Goal: Book appointment/travel/reservation

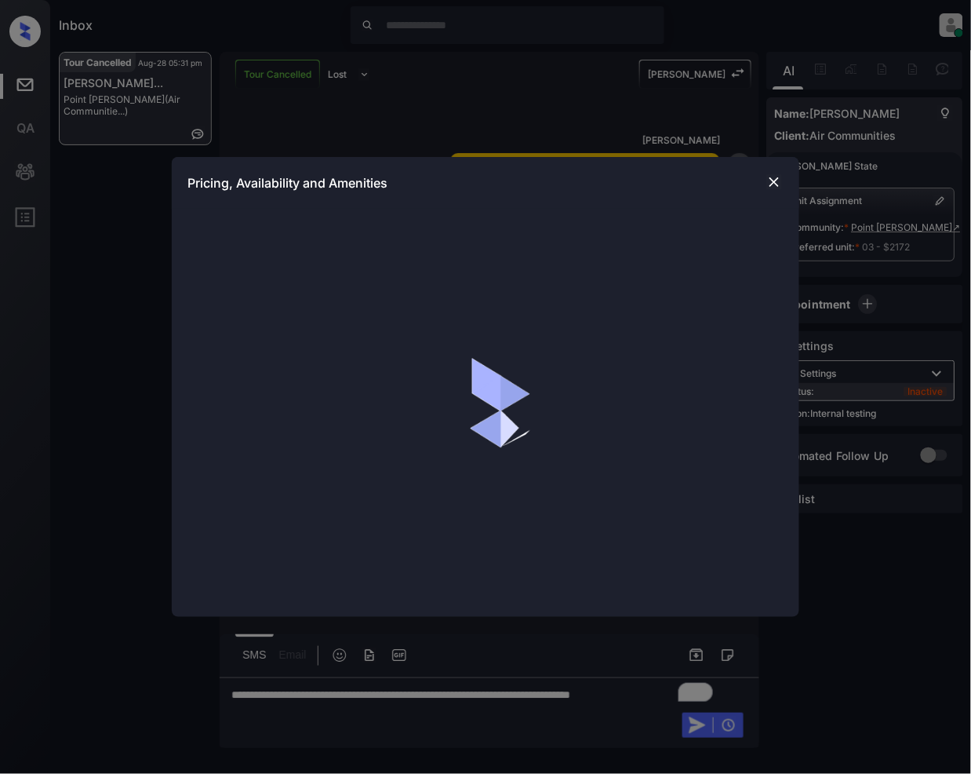
scroll to position [14765, 0]
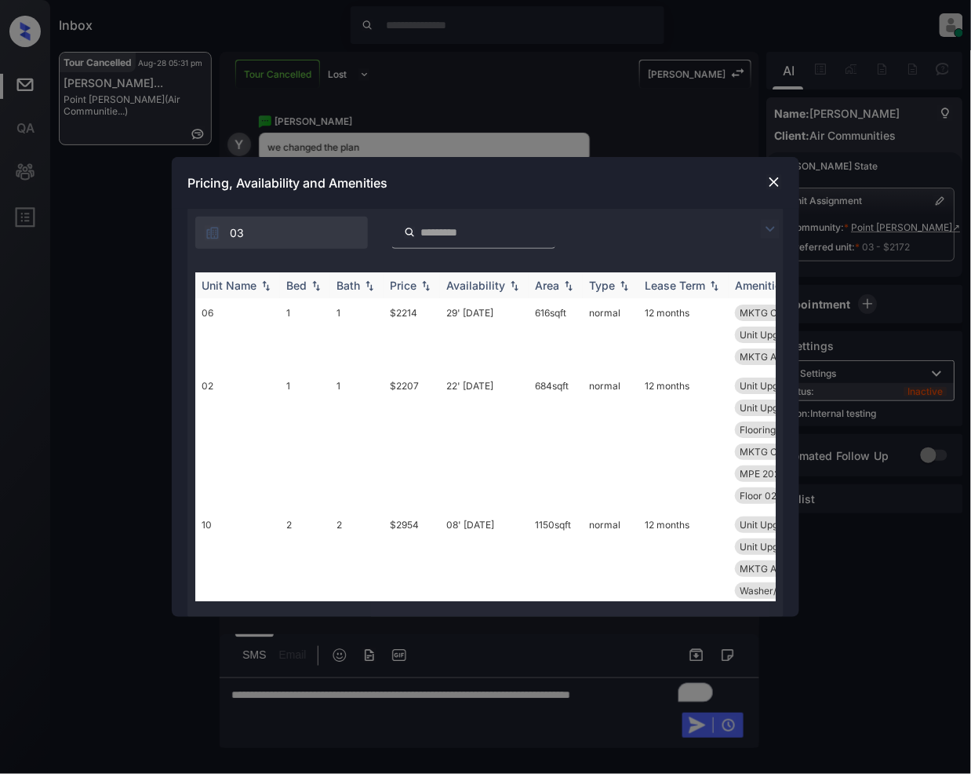
click at [773, 229] on img at bounding box center [770, 229] width 19 height 19
click at [772, 228] on img at bounding box center [770, 229] width 19 height 19
click at [772, 223] on img at bounding box center [770, 229] width 19 height 19
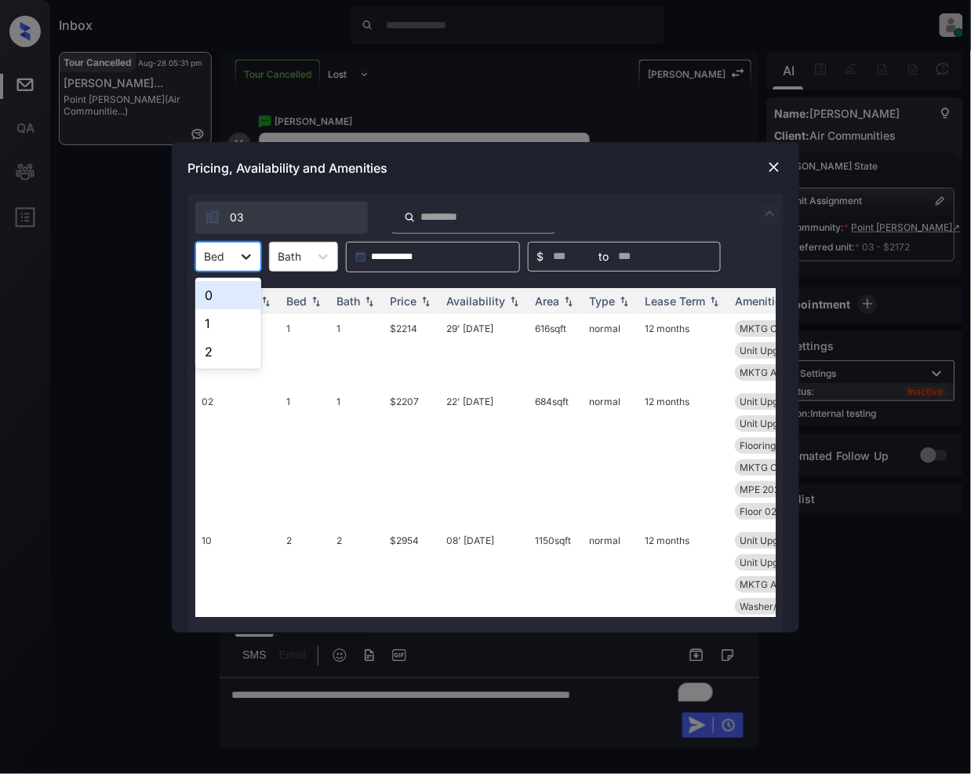
click at [243, 249] on icon at bounding box center [247, 257] width 16 height 16
click at [778, 167] on img at bounding box center [775, 167] width 16 height 16
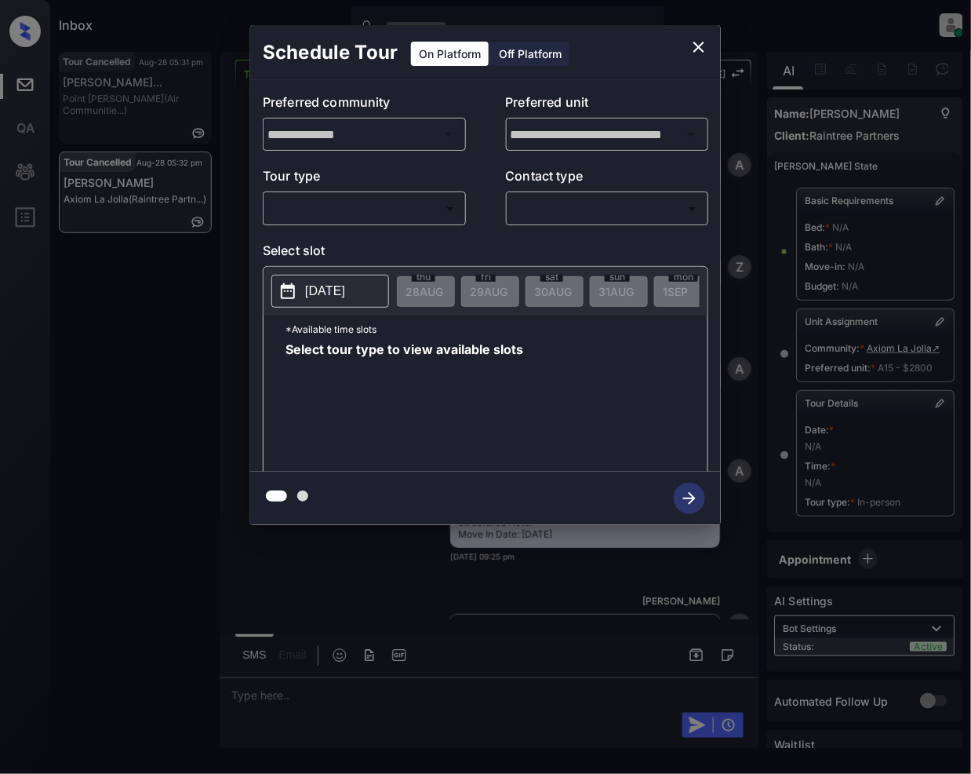
scroll to position [17530, 0]
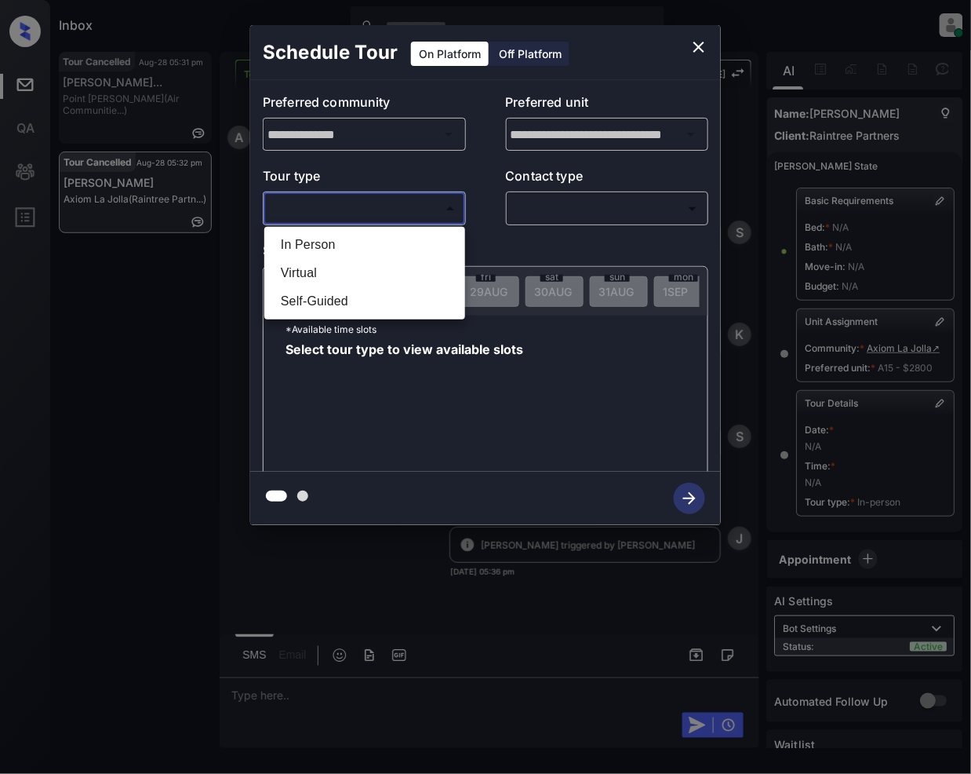
click at [422, 199] on body "Inbox Jeramie Castro Online Set yourself offline Set yourself on break Profile …" at bounding box center [485, 387] width 971 height 774
click at [315, 240] on li "In Person" at bounding box center [364, 245] width 193 height 28
type input "********"
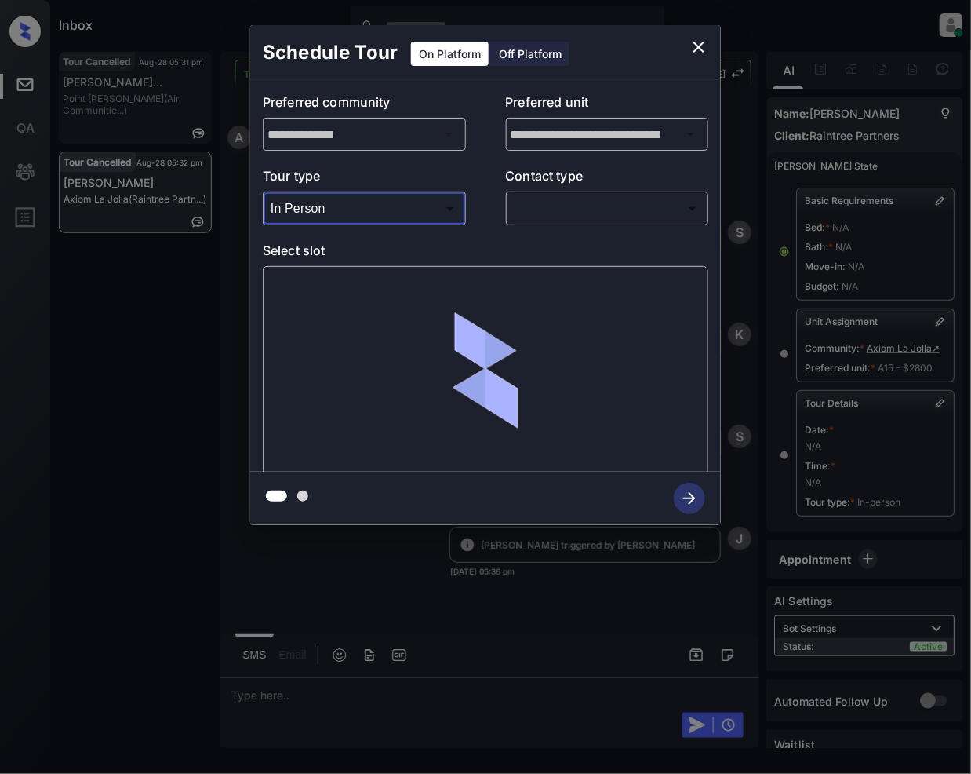
click at [625, 218] on body "Inbox Jeramie Castro Online Set yourself offline Set yourself on break Profile …" at bounding box center [485, 387] width 971 height 774
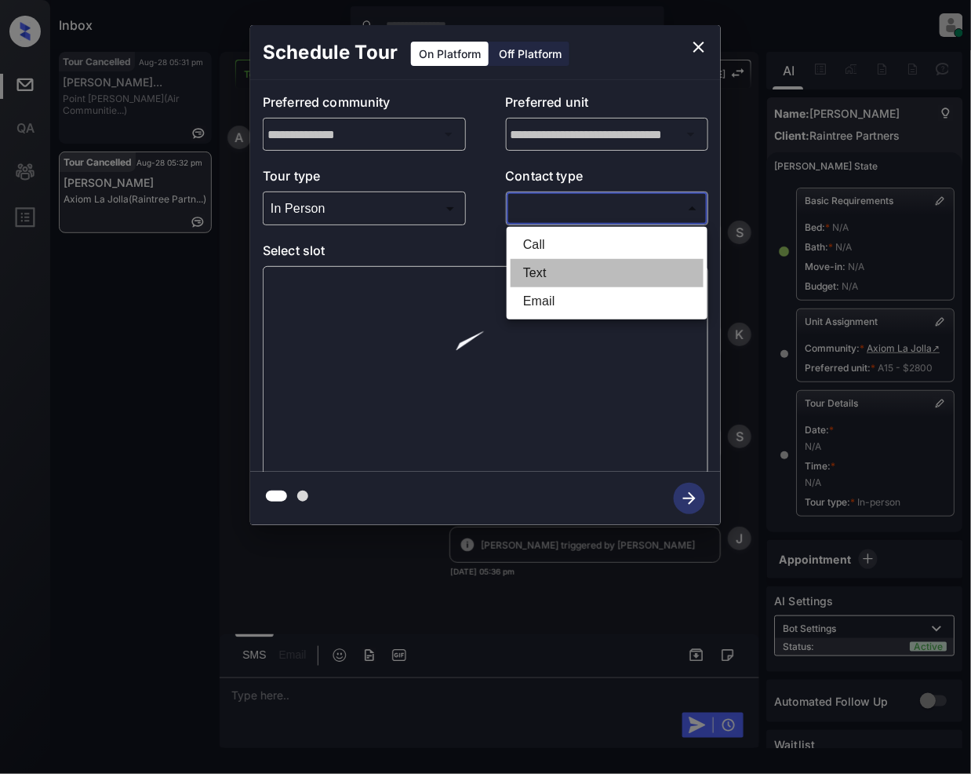
drag, startPoint x: 551, startPoint y: 278, endPoint x: 785, endPoint y: 328, distance: 239.2
click at [552, 278] on li "Text" at bounding box center [607, 273] width 193 height 28
type input "****"
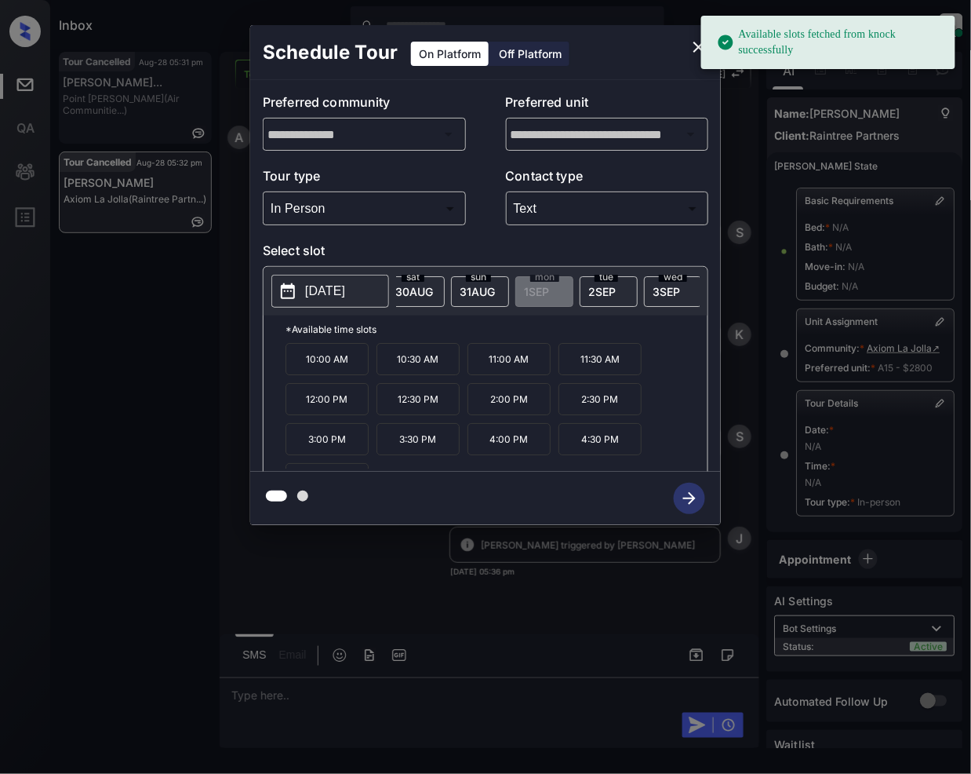
scroll to position [0, 209]
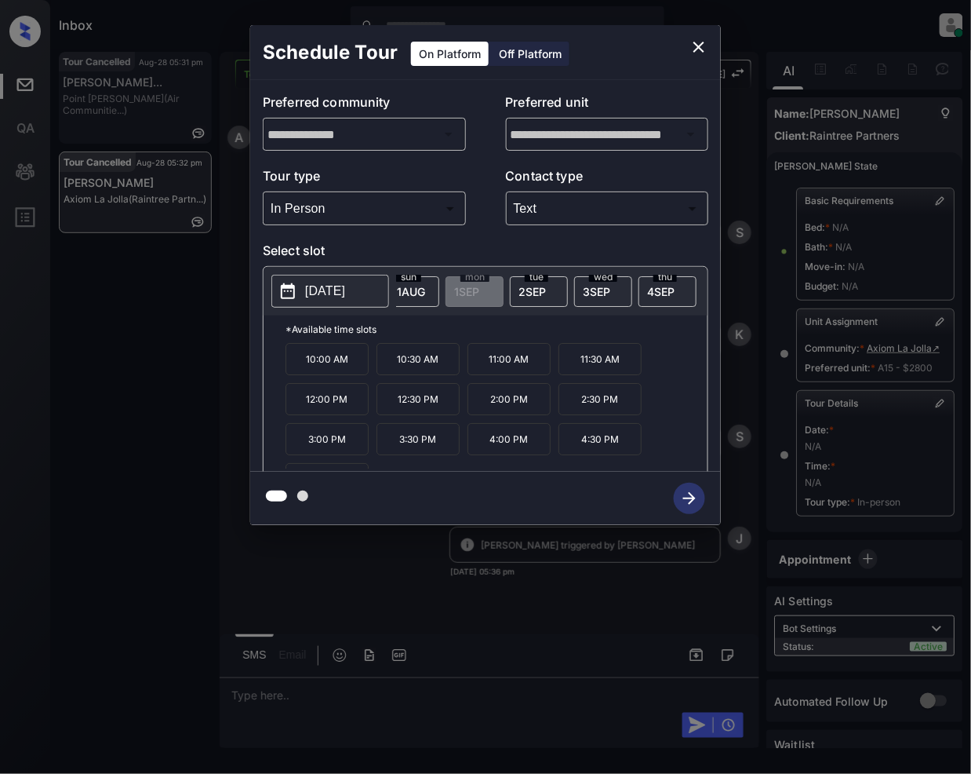
click at [553, 287] on div "tue 2 SEP" at bounding box center [539, 291] width 58 height 31
click at [235, 289] on span "3 SEP" at bounding box center [216, 291] width 38 height 13
click at [708, 46] on icon "close" at bounding box center [699, 47] width 19 height 19
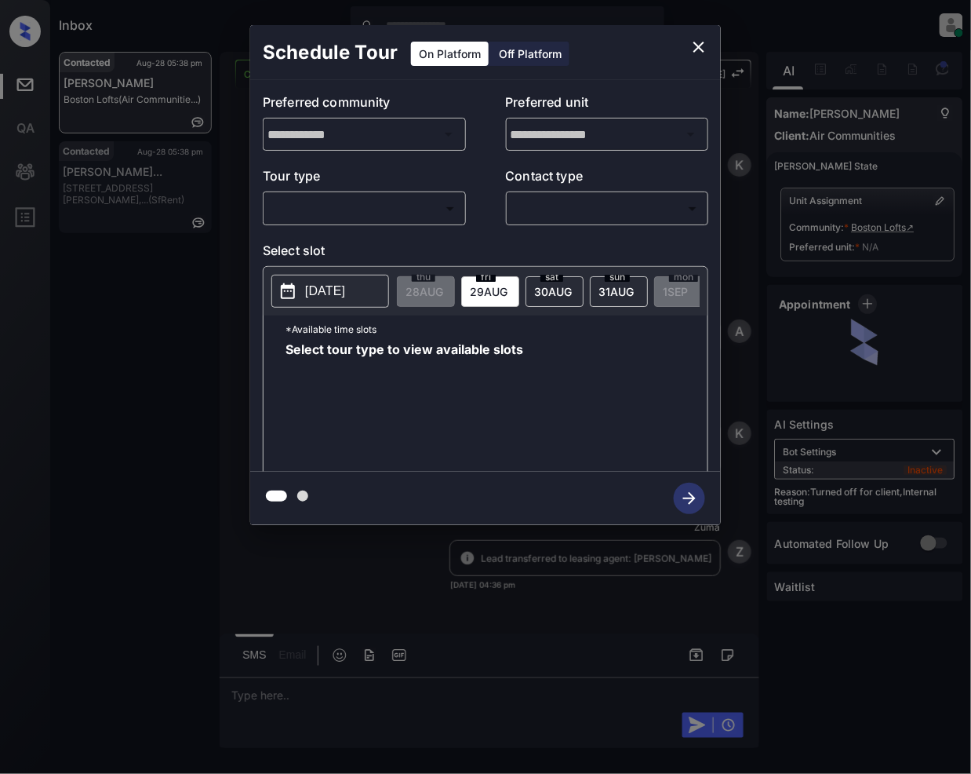
scroll to position [7575, 0]
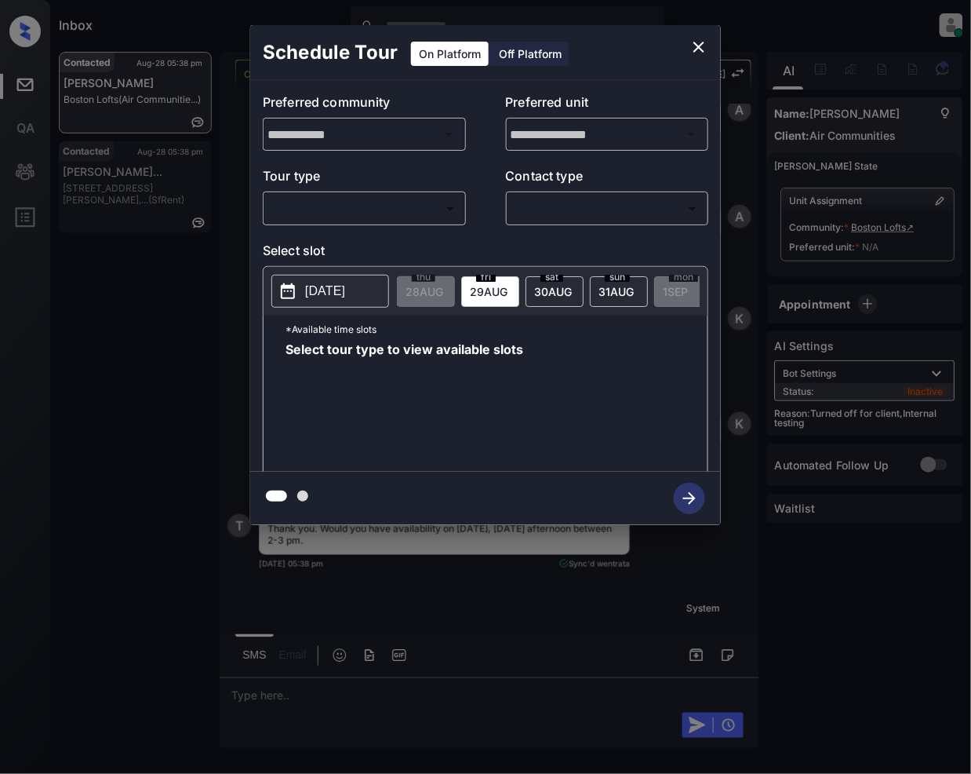
click at [359, 196] on body "Inbox Jeramie Castro Online Set yourself offline Set yourself on break Profile …" at bounding box center [485, 387] width 971 height 774
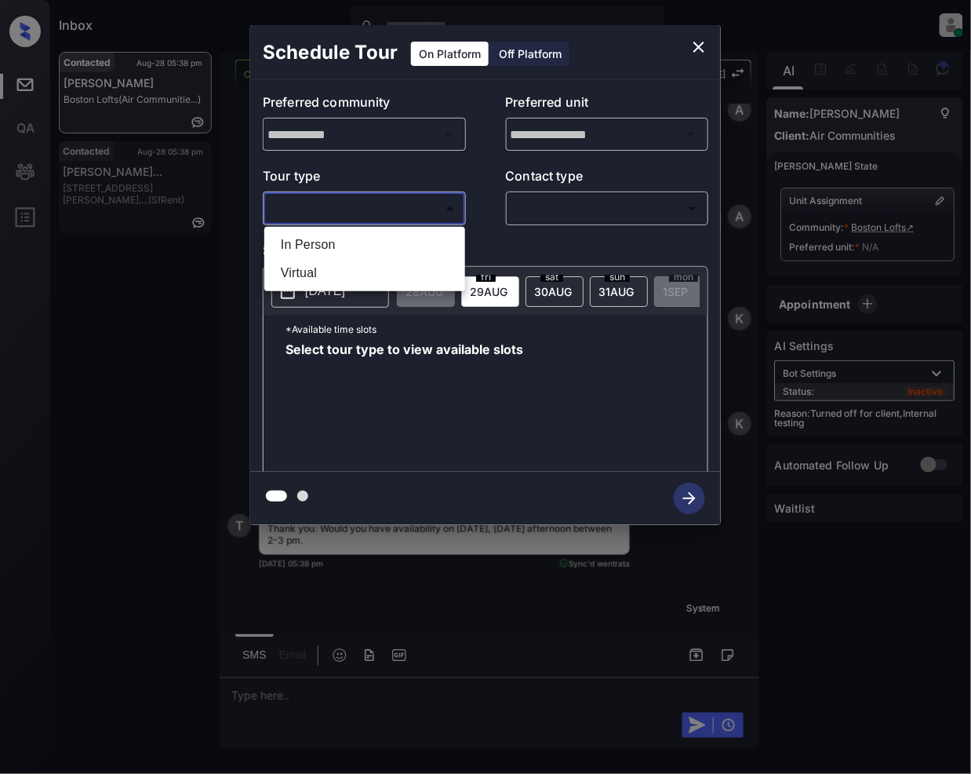
click at [326, 252] on li "In Person" at bounding box center [364, 245] width 193 height 28
type input "********"
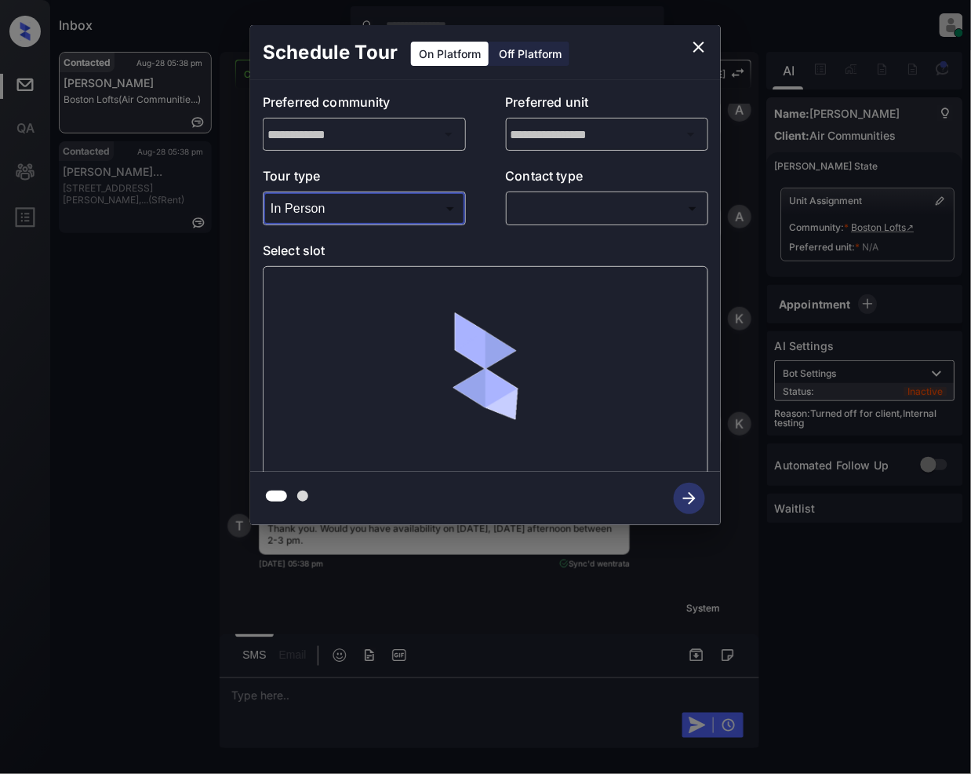
click at [552, 217] on body "Inbox Jeramie Castro Online Set yourself offline Set yourself on break Profile …" at bounding box center [485, 387] width 971 height 774
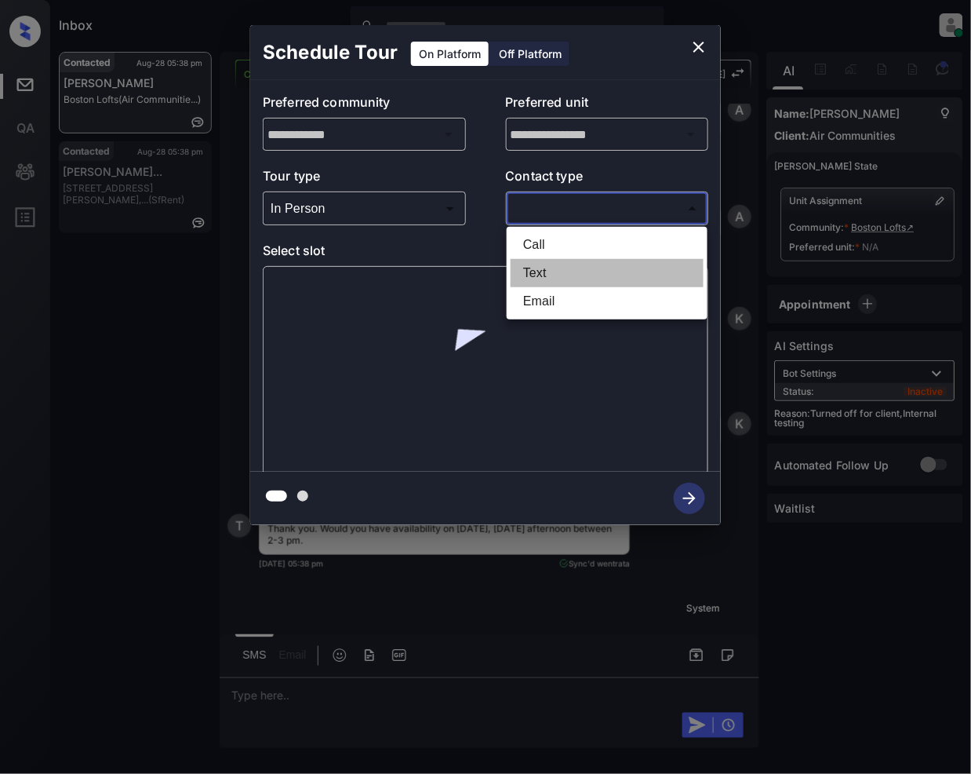
click at [541, 267] on li "Text" at bounding box center [607, 273] width 193 height 28
type input "****"
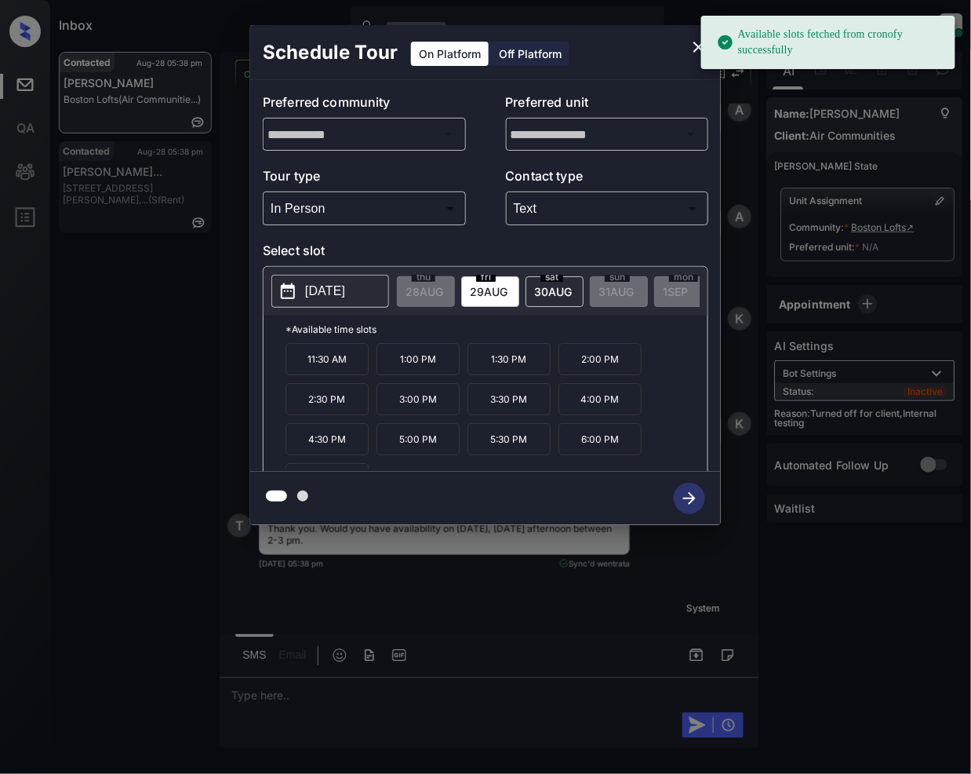
click at [443, 285] on span "29 AUG" at bounding box center [425, 291] width 38 height 13
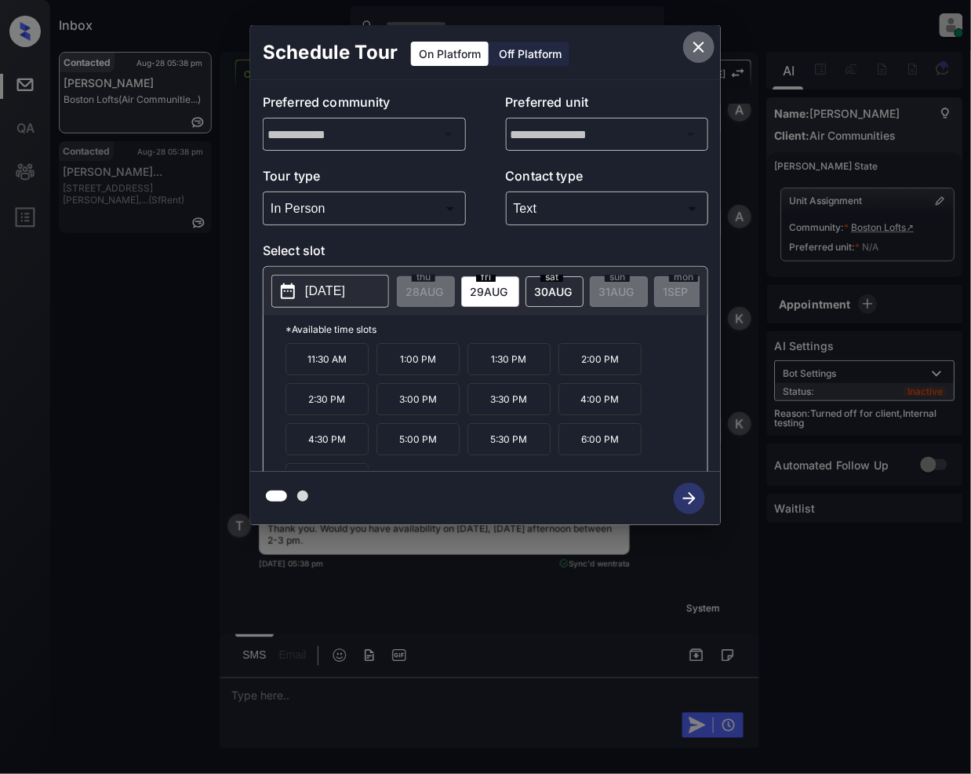
click at [701, 58] on button "close" at bounding box center [698, 46] width 31 height 31
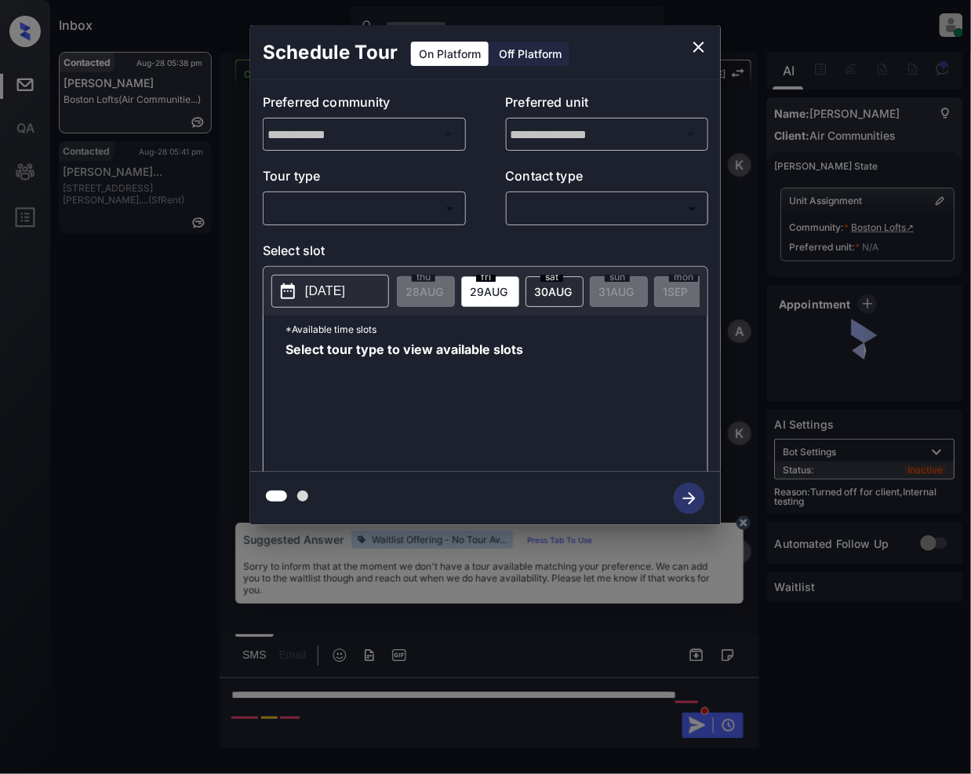
scroll to position [7575, 0]
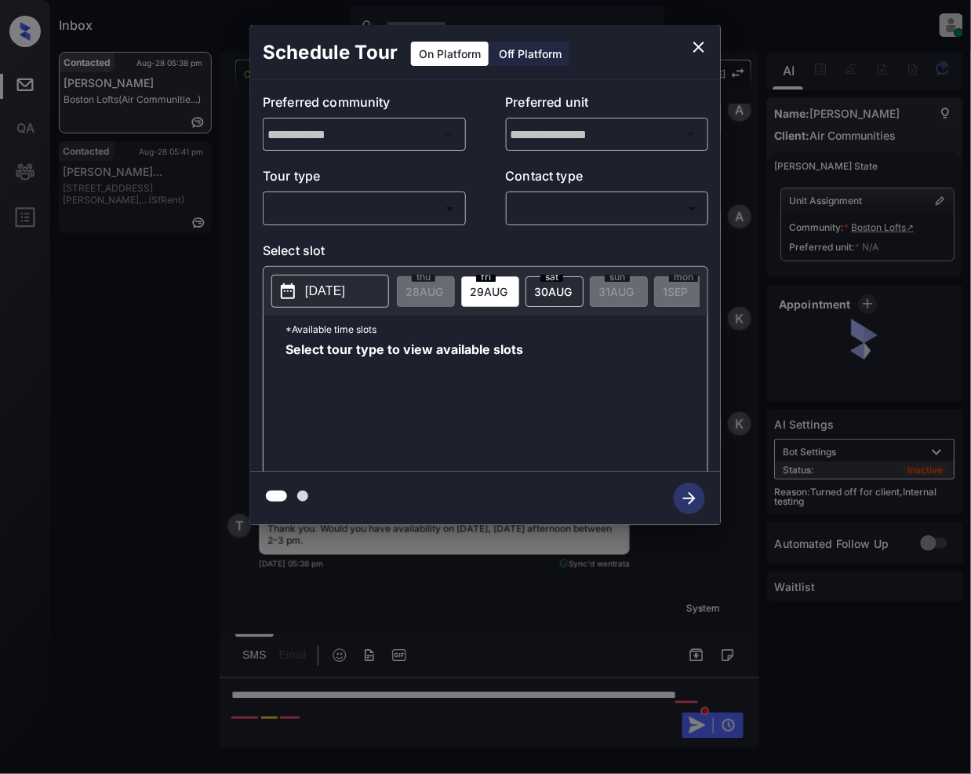
click at [419, 214] on body "Inbox Jeramie Castro Online Set yourself offline Set yourself on break Profile …" at bounding box center [485, 387] width 971 height 774
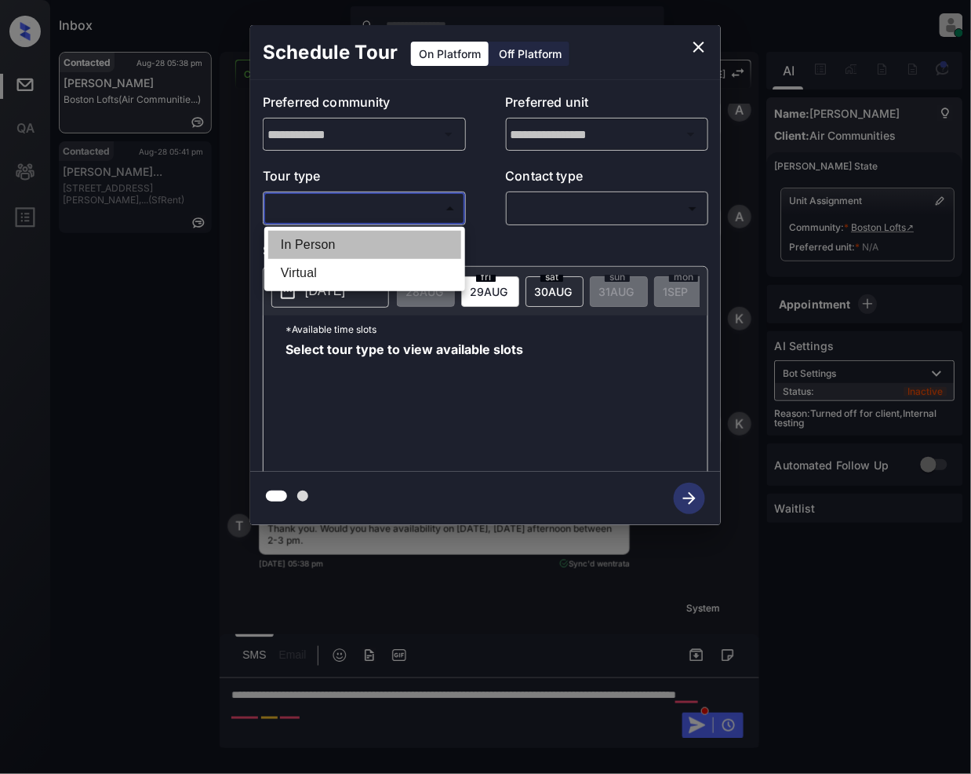
drag, startPoint x: 318, startPoint y: 249, endPoint x: 612, endPoint y: 218, distance: 295.9
click at [318, 248] on li "In Person" at bounding box center [364, 245] width 193 height 28
type input "********"
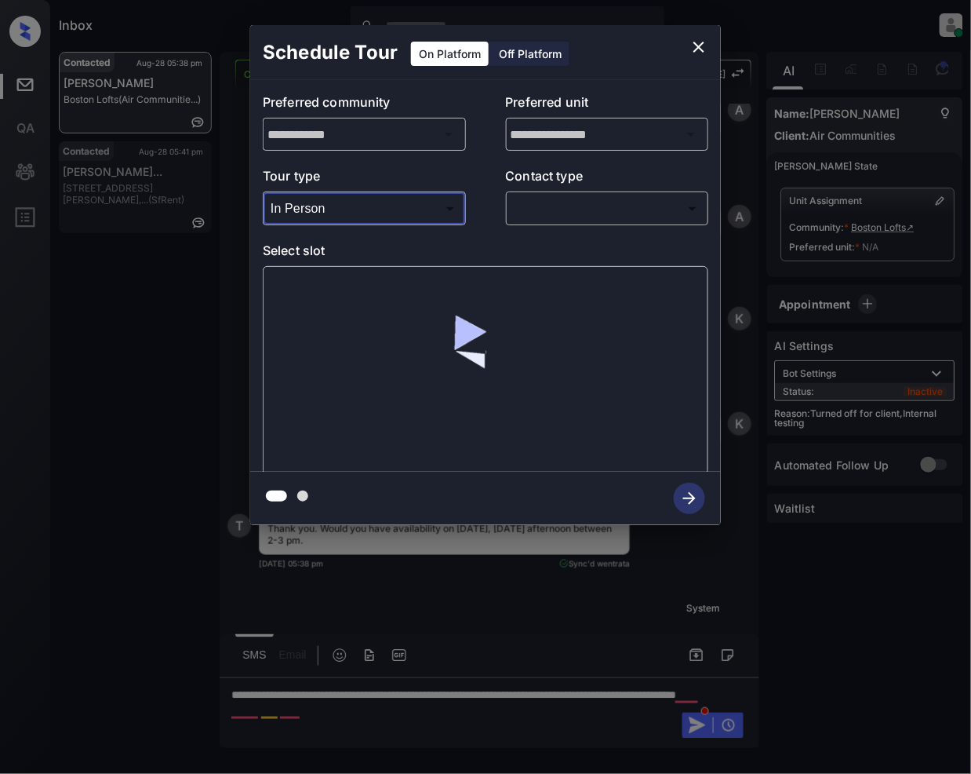
click at [578, 221] on body "Inbox Jeramie Castro Online Set yourself offline Set yourself on break Profile …" at bounding box center [485, 387] width 971 height 774
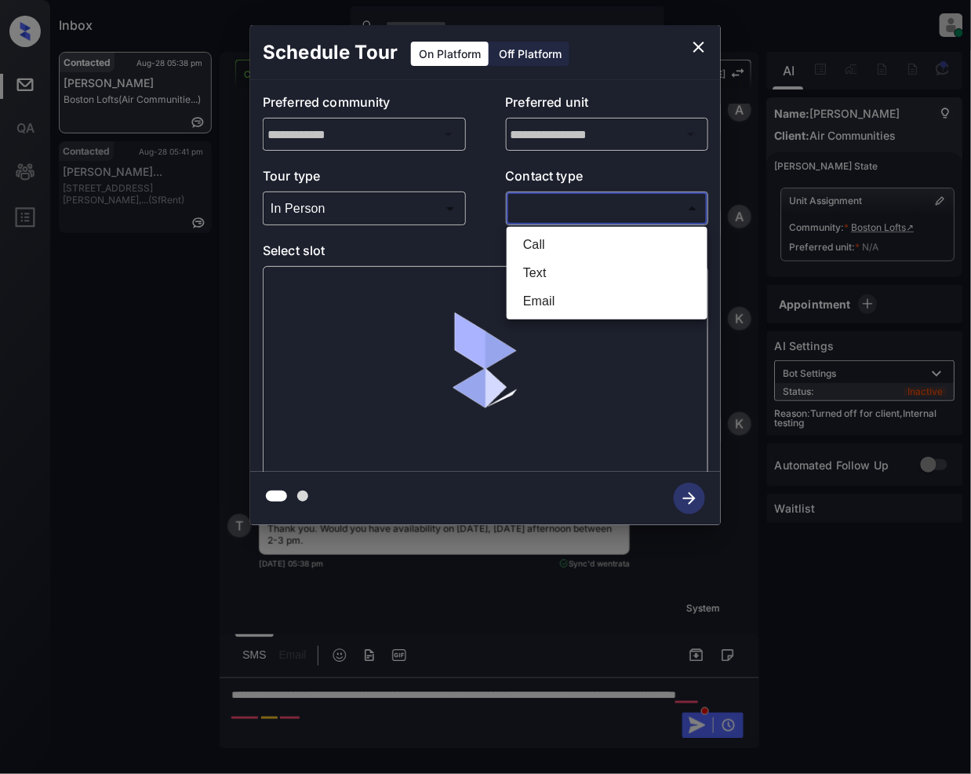
click at [537, 277] on li "Text" at bounding box center [607, 273] width 193 height 28
type input "****"
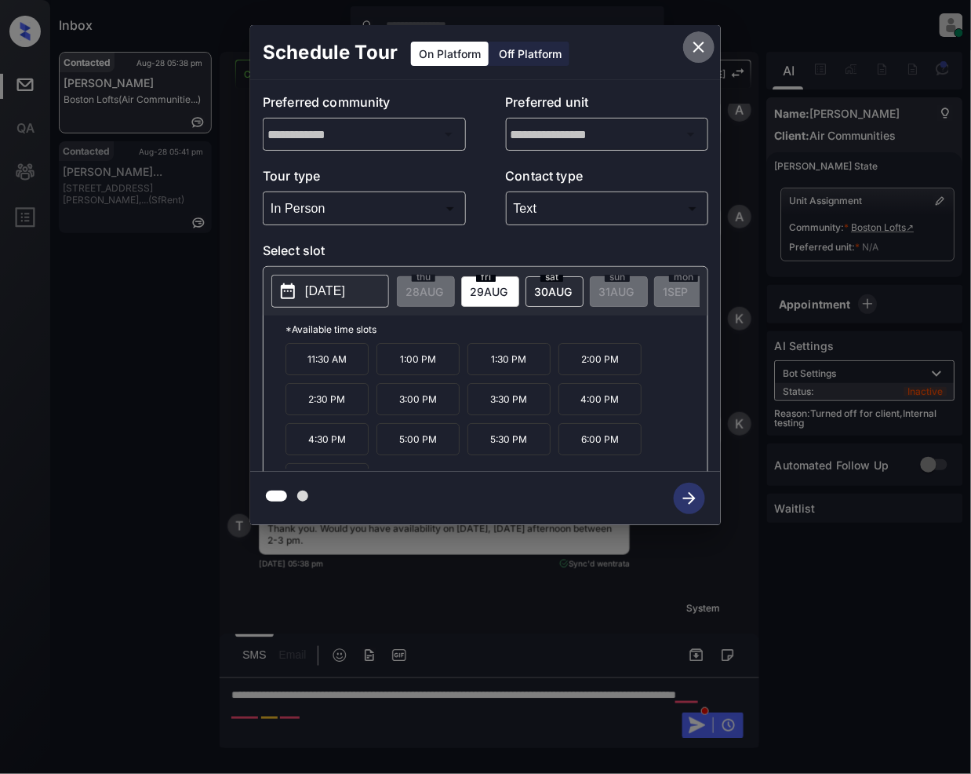
click at [700, 49] on icon "close" at bounding box center [699, 47] width 19 height 19
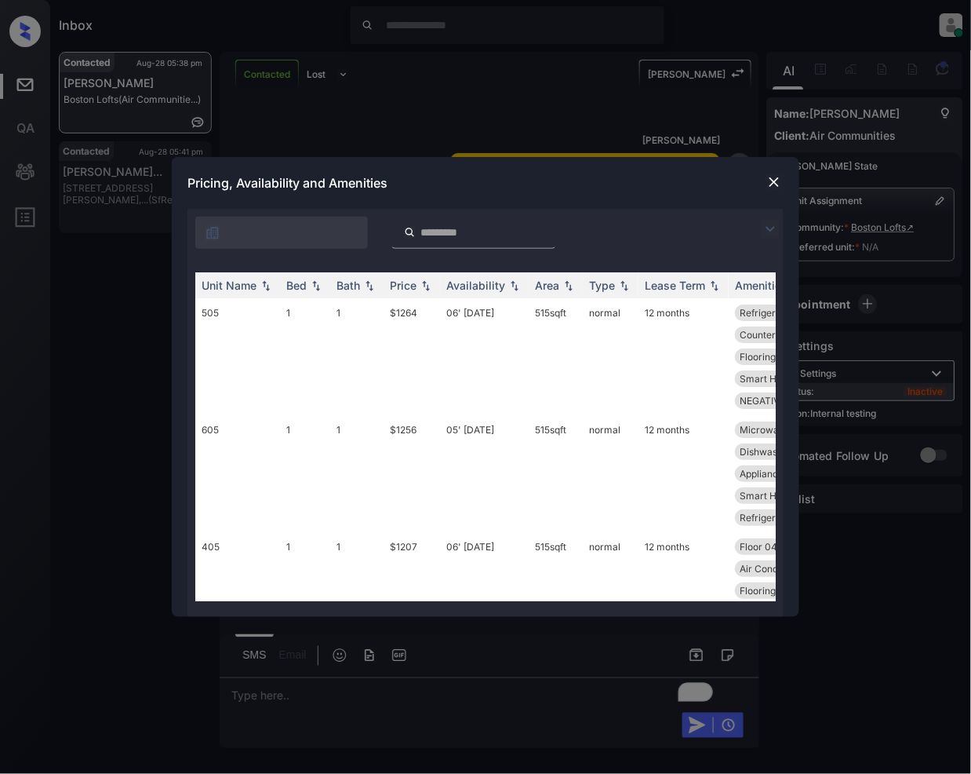
scroll to position [9412, 0]
click at [774, 231] on img at bounding box center [770, 229] width 19 height 19
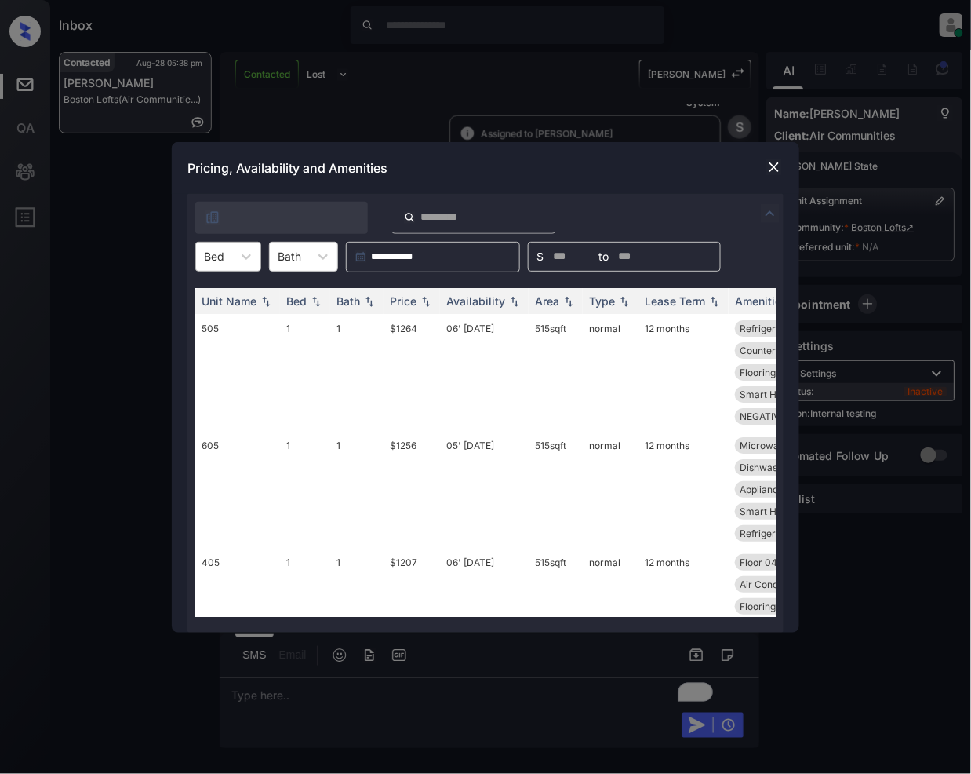
click at [211, 256] on div at bounding box center [214, 256] width 20 height 16
click at [236, 295] on div "1" at bounding box center [228, 295] width 66 height 28
drag, startPoint x: 427, startPoint y: 303, endPoint x: 689, endPoint y: 525, distance: 343.5
click at [427, 302] on img at bounding box center [426, 300] width 16 height 11
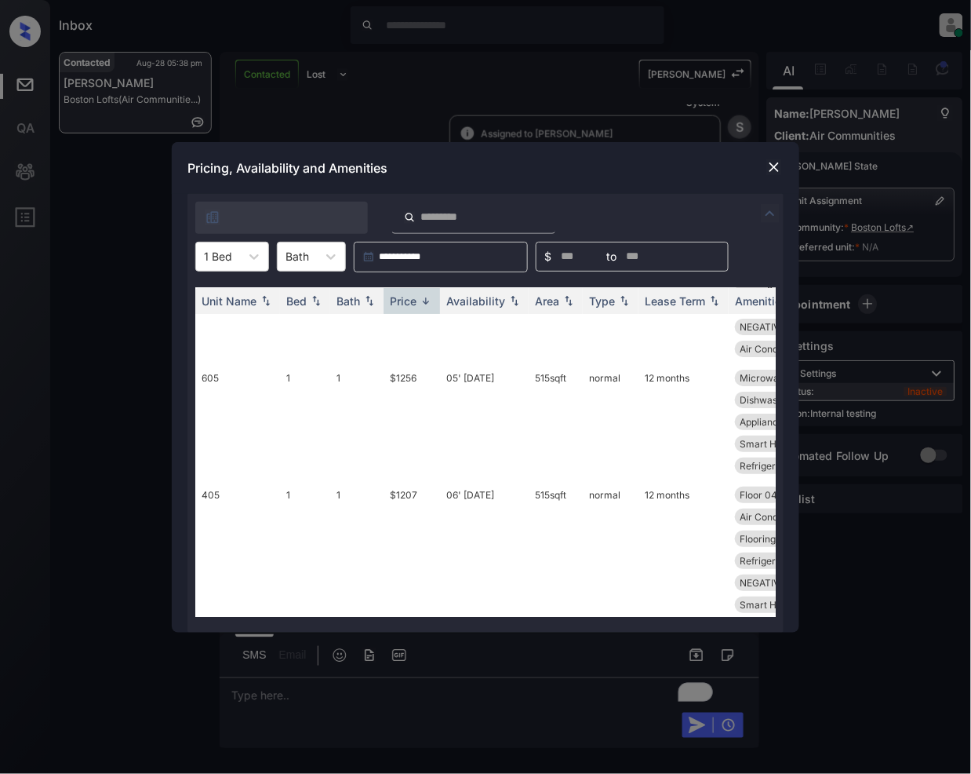
scroll to position [1445, 0]
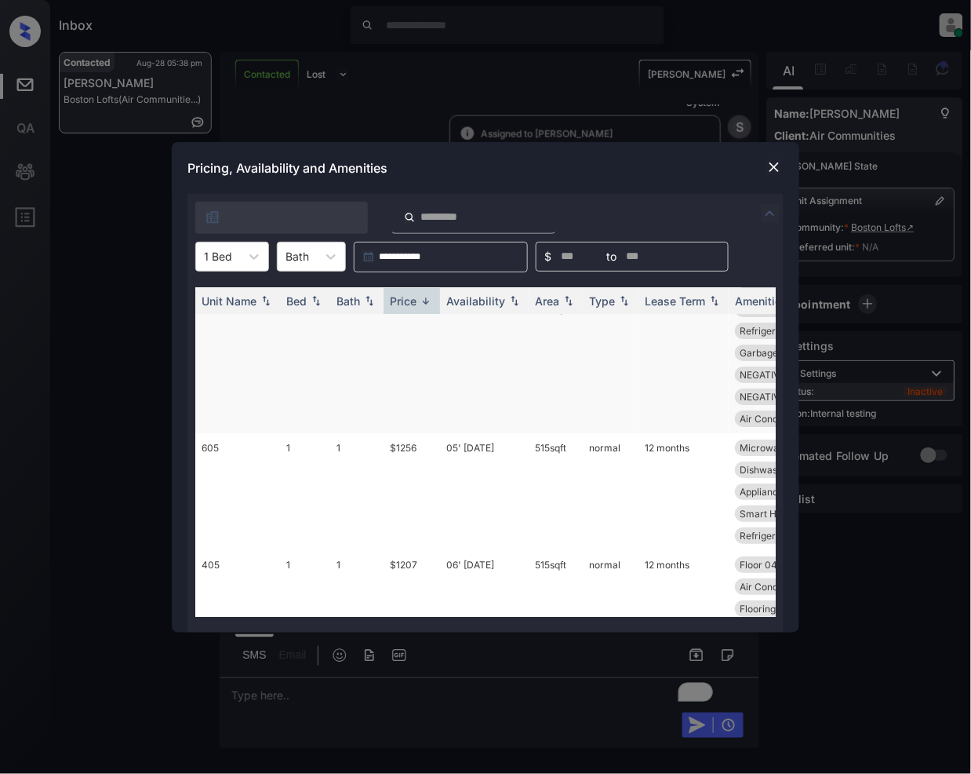
click at [395, 348] on td "$1264" at bounding box center [412, 363] width 56 height 139
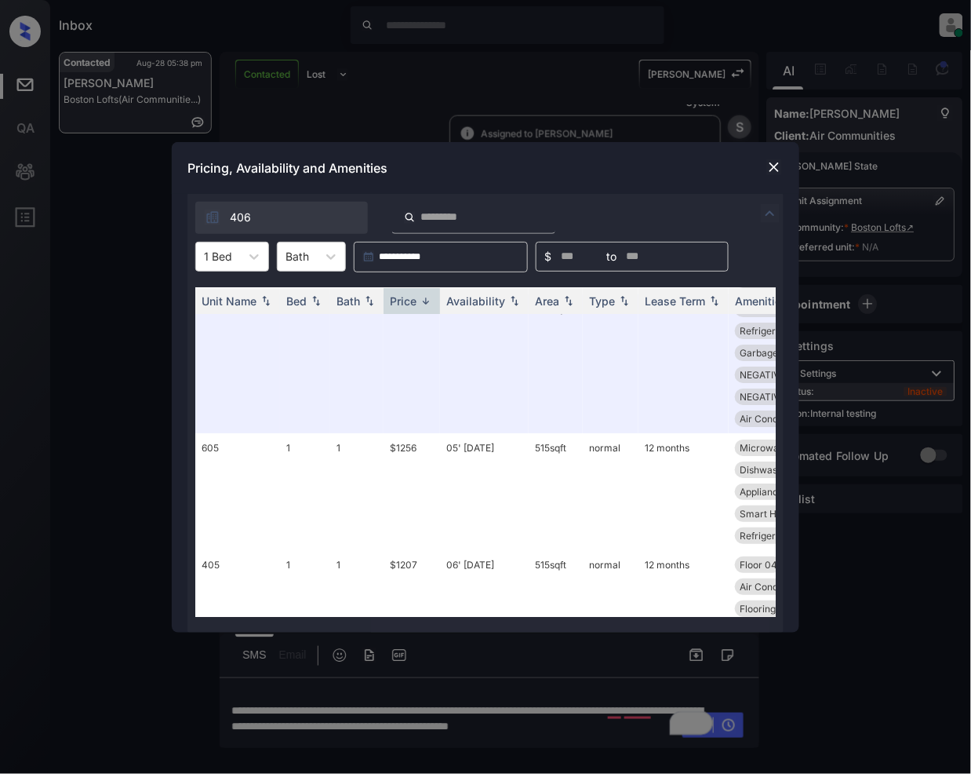
click at [783, 158] on div at bounding box center [774, 167] width 19 height 19
